Goal: Information Seeking & Learning: Learn about a topic

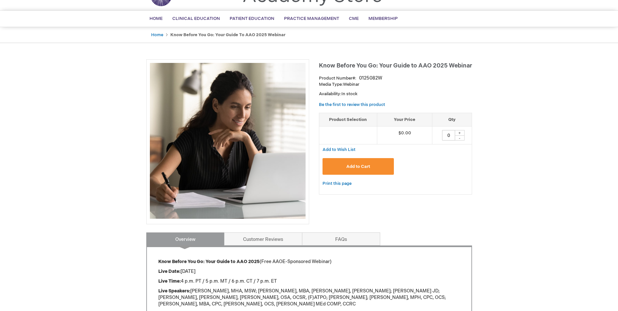
scroll to position [98, 0]
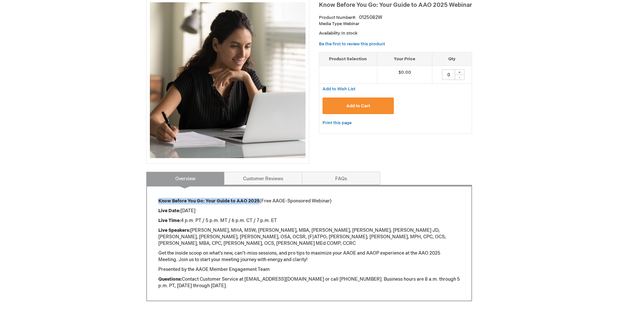
drag, startPoint x: 259, startPoint y: 199, endPoint x: 158, endPoint y: 204, distance: 100.9
click at [158, 204] on p "Know Before You Go: Your Guide to AAO 2025 (Free AAOE-Sponsored Webinar)" at bounding box center [309, 201] width 302 height 7
drag, startPoint x: 158, startPoint y: 204, endPoint x: 201, endPoint y: 202, distance: 43.1
copy strong "Know Before You Go: Your Guide to AAO 2025"
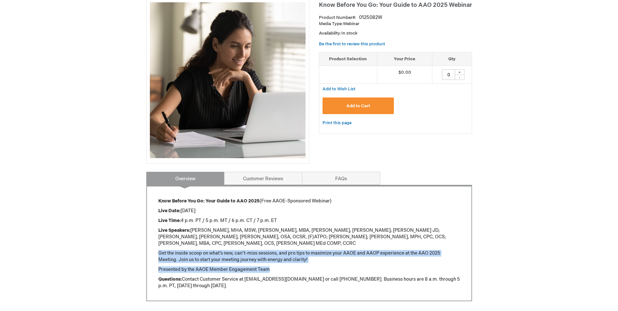
drag, startPoint x: 275, startPoint y: 262, endPoint x: 154, endPoint y: 241, distance: 123.2
click at [154, 241] on div "Know Before You Go: Your Guide to AAO 2025 (Free AAOE-Sponsored Webinar) Live D…" at bounding box center [309, 243] width 326 height 116
copy div "Get the inside scoop on what’s new, can’t-miss sessions, and pro tips to maximi…"
drag, startPoint x: 249, startPoint y: 260, endPoint x: 254, endPoint y: 262, distance: 5.7
click at [250, 266] on p "Presented by the AAOE Member Engagement Team" at bounding box center [309, 269] width 302 height 7
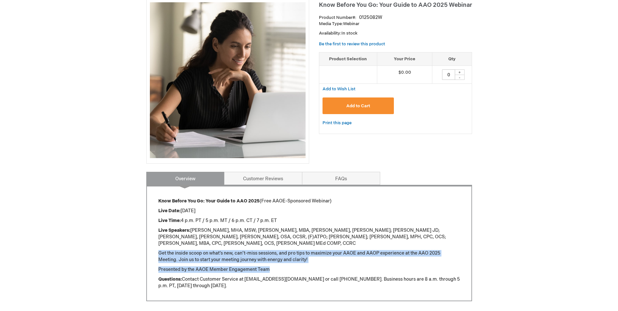
click at [274, 266] on p "Presented by the AAOE Member Engagement Team" at bounding box center [309, 269] width 302 height 7
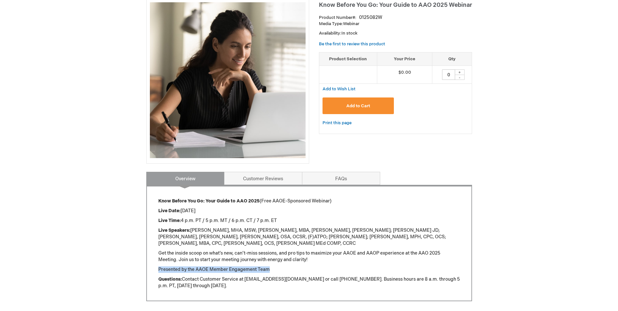
drag, startPoint x: 274, startPoint y: 262, endPoint x: 152, endPoint y: 262, distance: 121.6
click at [152, 262] on div "Know Before You Go: Your Guide to AAO 2025 (Free AAOE-Sponsored Webinar) Live D…" at bounding box center [309, 243] width 326 height 116
copy p "Presented by the AAOE Member Engagement Team"
